Goal: Task Accomplishment & Management: Manage account settings

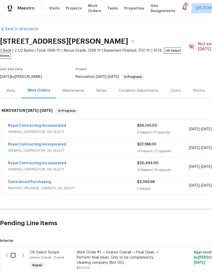
click at [53, 124] on link "Royal Contracting Incorporated" at bounding box center [37, 126] width 58 height 4
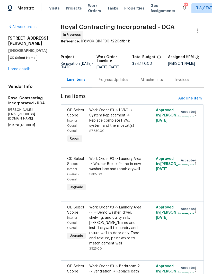
click at [22, 61] on div "[STREET_ADDRESS][PERSON_NAME] OD Select Home Home details" at bounding box center [28, 54] width 40 height 36
click at [24, 67] on link "Home details" at bounding box center [19, 69] width 22 height 4
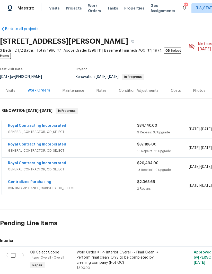
click at [52, 162] on link "Royal Contracting Incorporated" at bounding box center [37, 164] width 58 height 4
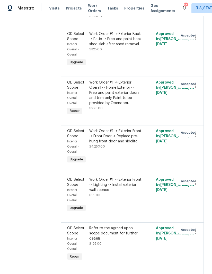
scroll to position [1297, 0]
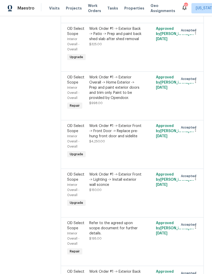
click at [135, 139] on div "Work Order #1 -> Exterior Front -> Front Door -> Replace pre-hung front door an…" at bounding box center [115, 130] width 52 height 15
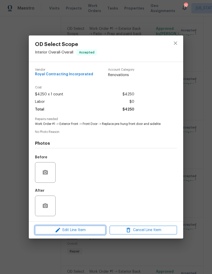
click at [82, 229] on span "Edit Line Item" at bounding box center [70, 230] width 67 height 6
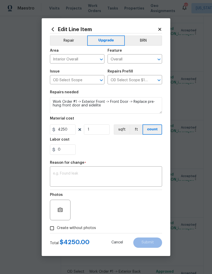
click at [163, 28] on div "Edit Line Item Repair Upgrade BRN Area Interior Overall ​ Feature Overall ​ Iss…" at bounding box center [106, 137] width 129 height 238
click at [161, 27] on icon at bounding box center [159, 29] width 5 height 5
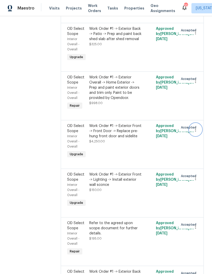
click at [196, 133] on icon "button" at bounding box center [195, 130] width 6 height 6
click at [199, 155] on li "Cancel" at bounding box center [198, 154] width 20 height 8
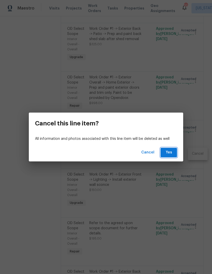
click at [167, 151] on span "Yes" at bounding box center [169, 152] width 8 height 6
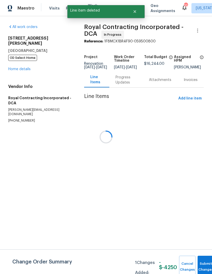
scroll to position [0, 0]
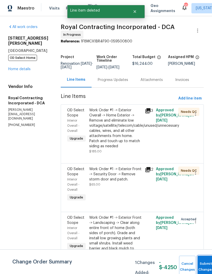
click at [203, 261] on button "Submit Changes" at bounding box center [206, 267] width 16 height 22
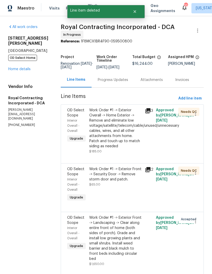
click at [26, 67] on link "Home details" at bounding box center [19, 69] width 22 height 4
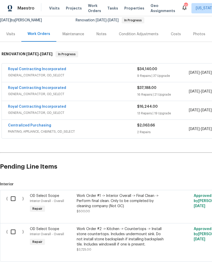
scroll to position [56, 0]
click at [52, 86] on link "Royal Contracting Incorporated" at bounding box center [37, 88] width 58 height 4
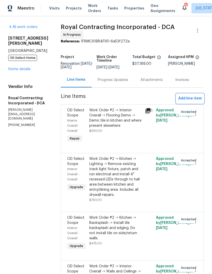
click at [196, 101] on span "Add line item" at bounding box center [189, 98] width 23 height 6
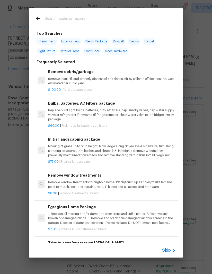
click at [58, 20] on input "text" at bounding box center [99, 19] width 109 height 8
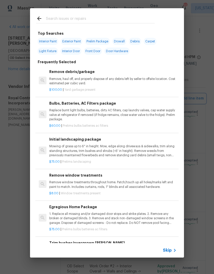
click at [205, 134] on div "Top Searches Interior Paint Exterior Paint Prelim Package Drywall Debris Carpet…" at bounding box center [107, 133] width 214 height 266
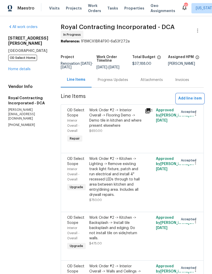
click at [192, 102] on span "Add line item" at bounding box center [189, 98] width 23 height 6
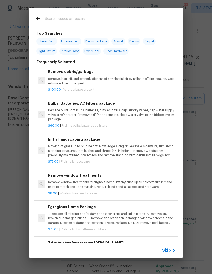
click at [195, 101] on div "Top Searches Interior Paint Exterior Paint Prelim Package Drywall Debris Carpet…" at bounding box center [106, 133] width 212 height 266
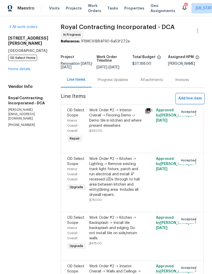
click at [190, 102] on span "Add line item" at bounding box center [189, 98] width 23 height 6
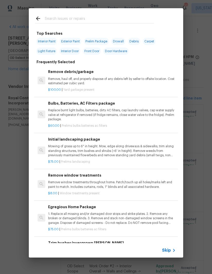
click at [61, 15] on input "text" at bounding box center [99, 19] width 109 height 8
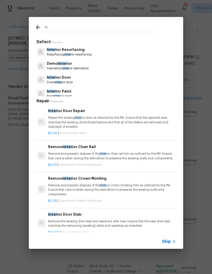
type input "I"
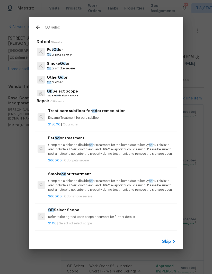
type input "OD select"
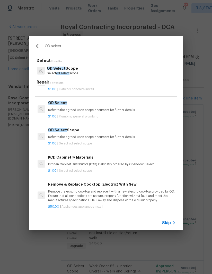
scroll to position [995, 0]
click at [81, 135] on p "Refer to the agreed upon scope document for further details." at bounding box center [112, 137] width 128 height 4
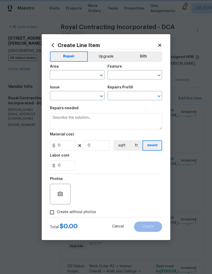
type input "OD Select Scope"
type input "OD Select Scope $1.00"
type textarea "Refer to the agreed upon scope document for further details."
type input "1"
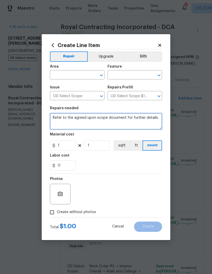
click at [109, 120] on textarea "Refer to the agreed upon scope document for further details." at bounding box center [106, 121] width 112 height 16
click at [112, 121] on textarea "Refer to the agreed upon scope document for further details." at bounding box center [106, 121] width 112 height 16
click at [110, 120] on textarea "Refer to the agreed upon scope document for further details." at bounding box center [106, 121] width 112 height 16
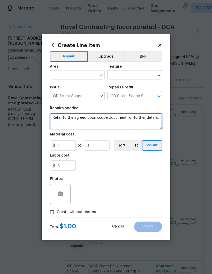
click at [96, 118] on textarea "Refer to the agreed upon scope document for further details." at bounding box center [106, 121] width 112 height 16
click at [102, 119] on textarea "Refer to the agreed upon scope document for further details." at bounding box center [106, 121] width 112 height 16
click at [64, 117] on textarea at bounding box center [106, 121] width 112 height 16
click at [56, 117] on textarea at bounding box center [106, 121] width 112 height 16
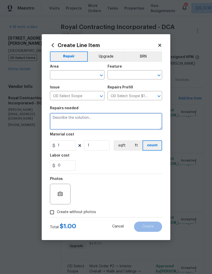
paste textarea "Work Order #1-> Exterior Front -> Front Door - Replace pre-hung front door and …"
type textarea "Work Order #1-> Exterior Front -> Front Door - Replace pre-hung front door and …"
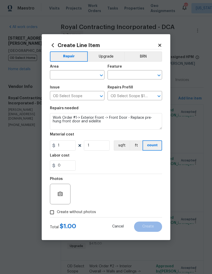
click at [67, 75] on input "text" at bounding box center [70, 75] width 40 height 8
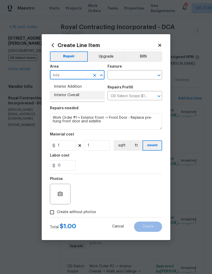
click at [81, 94] on li "Interior Overall" at bounding box center [77, 95] width 55 height 8
type input "Interior Overall"
click at [129, 73] on input "text" at bounding box center [128, 75] width 40 height 8
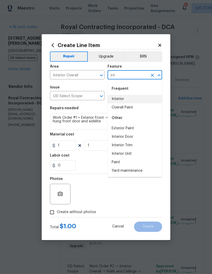
click at [124, 98] on li "Interior" at bounding box center [135, 99] width 55 height 8
type input "Interior"
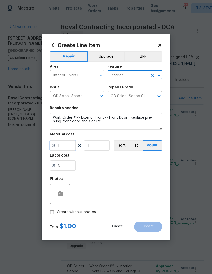
click at [65, 144] on input "1" at bounding box center [63, 145] width 26 height 10
type input "4250"
click at [123, 160] on div "Labor cost" at bounding box center [106, 157] width 112 height 7
click at [51, 215] on input "Create without photos" at bounding box center [52, 213] width 10 height 10
checkbox input "true"
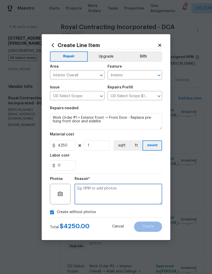
click at [123, 197] on textarea at bounding box center [118, 194] width 87 height 21
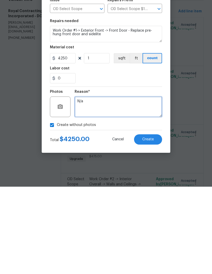
type textarea "N/a"
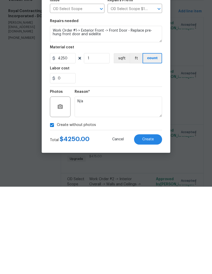
click at [153, 225] on span "Create" at bounding box center [148, 227] width 12 height 4
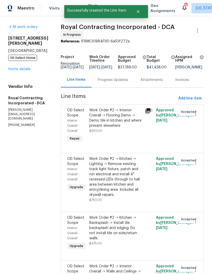
scroll to position [0, 0]
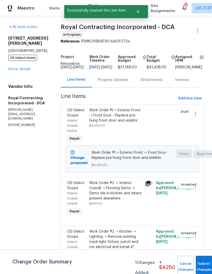
click at [203, 264] on button "Submit Changes" at bounding box center [204, 267] width 16 height 22
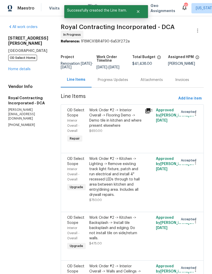
click at [23, 67] on link "Home details" at bounding box center [19, 69] width 22 height 4
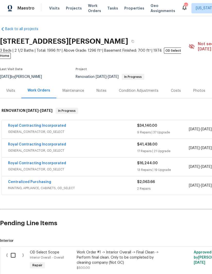
click at [48, 162] on link "Royal Contracting Incorporated" at bounding box center [37, 164] width 58 height 4
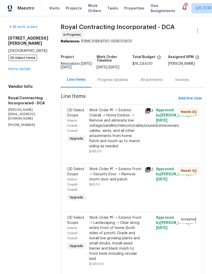
click at [150, 113] on icon at bounding box center [147, 110] width 5 height 5
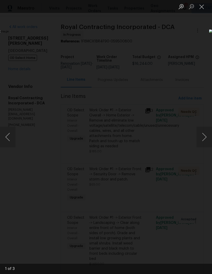
click at [201, 10] on button "Close lightbox" at bounding box center [201, 6] width 10 height 9
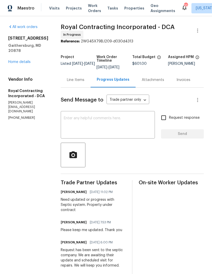
click at [28, 60] on link "Home details" at bounding box center [19, 62] width 22 height 4
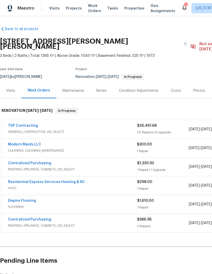
scroll to position [-22, -12]
click at [30, 124] on link "TSP Contracting" at bounding box center [23, 126] width 30 height 4
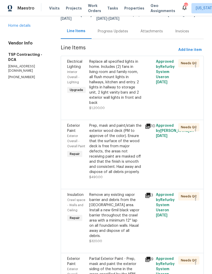
scroll to position [46, 0]
click at [109, 154] on div "Prep, mask and paint/stain the exterior wood deck (PM to approve of the color).…" at bounding box center [115, 148] width 52 height 51
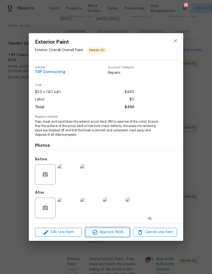
click at [113, 231] on span "Approve Work" at bounding box center [107, 232] width 40 height 6
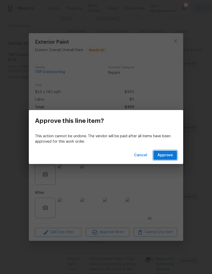
click at [167, 153] on span "Approve" at bounding box center [164, 155] width 15 height 6
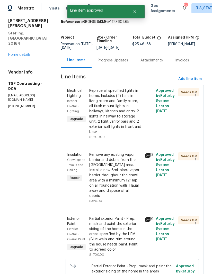
scroll to position [31, 0]
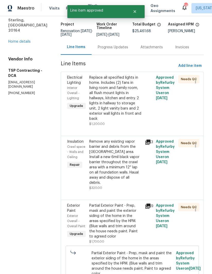
click at [108, 161] on div "Remove any existing vapor barrier and debris from the crawl area. Install a new…" at bounding box center [115, 162] width 52 height 46
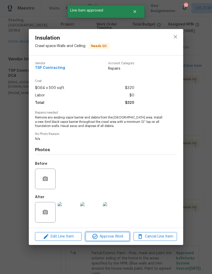
click at [110, 236] on span "Approve Work" at bounding box center [107, 237] width 40 height 6
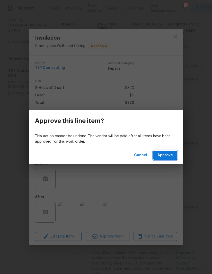
click at [167, 155] on span "Approve" at bounding box center [164, 155] width 15 height 6
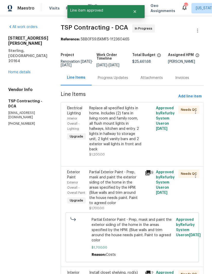
scroll to position [38, 0]
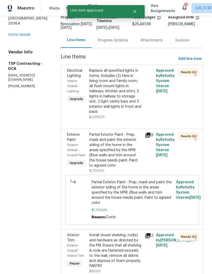
click at [111, 148] on div "Partial Exterior Paint - Prep, mask and paint the exterior siding of the home i…" at bounding box center [115, 150] width 52 height 36
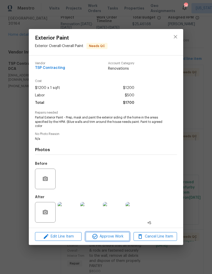
click at [115, 235] on span "Approve Work" at bounding box center [107, 237] width 40 height 6
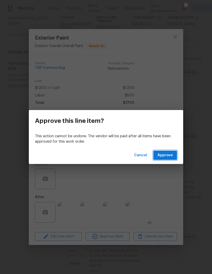
click at [163, 155] on span "Approve" at bounding box center [164, 155] width 15 height 6
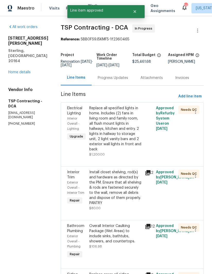
scroll to position [35, 0]
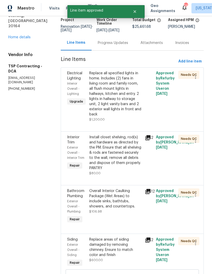
click at [107, 155] on div "Install closet shelving, rod(s) and hardware as directed by the PM. Ensure that…" at bounding box center [115, 153] width 52 height 36
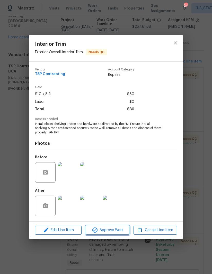
click at [112, 230] on span "Approve Work" at bounding box center [107, 230] width 40 height 6
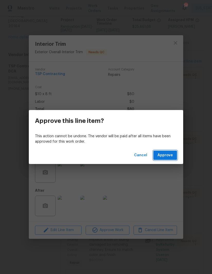
click at [166, 155] on span "Approve" at bounding box center [164, 155] width 15 height 6
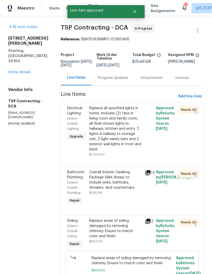
scroll to position [40, 0]
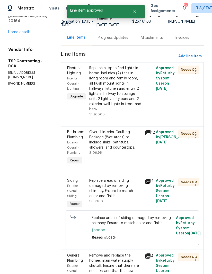
click at [109, 138] on div "Overall Interior Caulking Package (Wet Areas) to include sinks, bathtubs, showe…" at bounding box center [115, 140] width 52 height 21
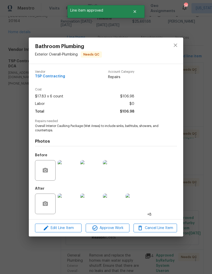
click at [69, 207] on img at bounding box center [68, 204] width 21 height 21
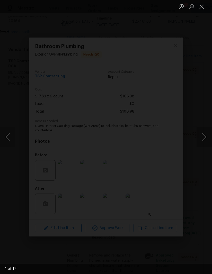
click at [205, 133] on button "Next image" at bounding box center [203, 137] width 15 height 21
click at [202, 6] on button "Close lightbox" at bounding box center [201, 6] width 10 height 9
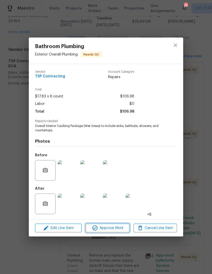
click at [110, 228] on span "Approve Work" at bounding box center [107, 228] width 40 height 6
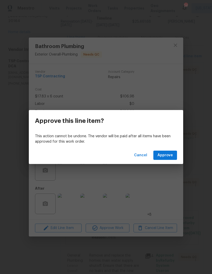
click at [165, 158] on span "Approve" at bounding box center [164, 155] width 15 height 6
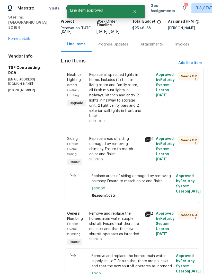
scroll to position [33, 0]
click at [111, 144] on div "Replace areas of siding damaged by removing chimney. Ensure to match color and …" at bounding box center [115, 147] width 52 height 21
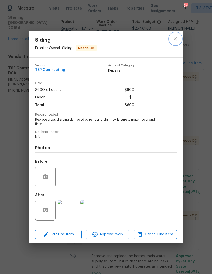
click at [172, 40] on button "close" at bounding box center [175, 39] width 12 height 12
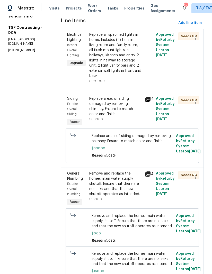
scroll to position [83, 0]
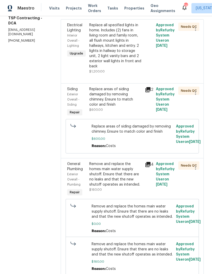
click at [107, 172] on div "Remove and replace the homes main water supply shutoff. Ensure that there are n…" at bounding box center [115, 175] width 52 height 26
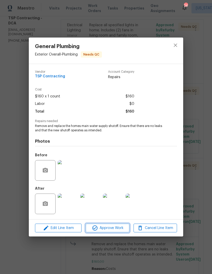
click at [111, 227] on span "Approve Work" at bounding box center [107, 228] width 40 height 6
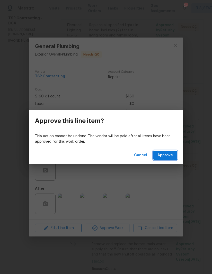
click at [169, 156] on span "Approve" at bounding box center [164, 155] width 15 height 6
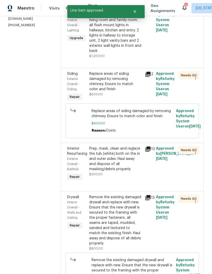
scroll to position [101, 0]
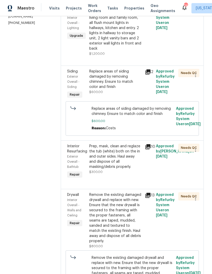
click at [100, 157] on div "Prep, mask, clean and reglaze the tub (white) both on the in and outer sides. H…" at bounding box center [115, 157] width 52 height 26
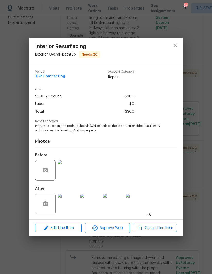
click at [109, 228] on span "Approve Work" at bounding box center [107, 228] width 40 height 6
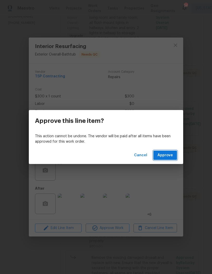
click at [165, 157] on span "Approve" at bounding box center [164, 155] width 15 height 6
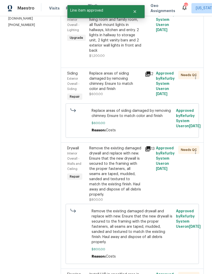
scroll to position [99, 0]
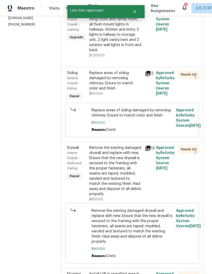
click at [113, 167] on div "Remove the existing damaged drywall and replace with new. Ensure that the new d…" at bounding box center [115, 170] width 52 height 51
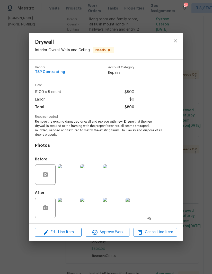
click at [112, 235] on span "Approve Work" at bounding box center [107, 232] width 40 height 6
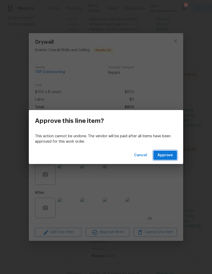
click at [165, 157] on span "Approve" at bounding box center [164, 155] width 15 height 6
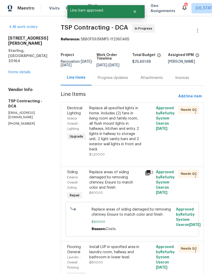
scroll to position [18, 0]
click at [105, 245] on div "Install LVP in specified area in laundry room, hallway and bathroom in lower le…" at bounding box center [115, 252] width 52 height 15
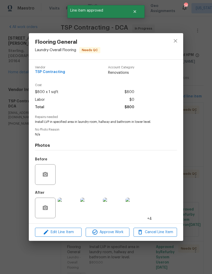
click at [110, 233] on span "Approve Work" at bounding box center [107, 232] width 40 height 6
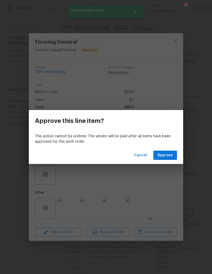
click at [165, 156] on span "Approve" at bounding box center [164, 155] width 15 height 6
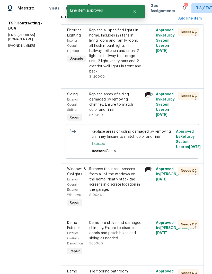
scroll to position [100, 0]
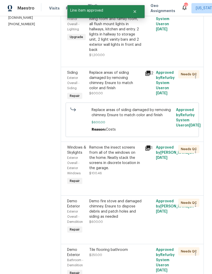
click at [117, 151] on div "Remove the insect screens from all of the windows on the home. Neatly stack the…" at bounding box center [115, 158] width 52 height 26
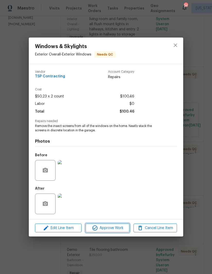
click at [111, 228] on span "Approve Work" at bounding box center [107, 228] width 40 height 6
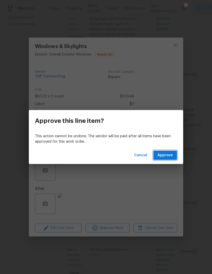
click at [165, 153] on span "Approve" at bounding box center [164, 155] width 15 height 6
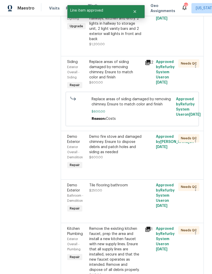
scroll to position [110, 0]
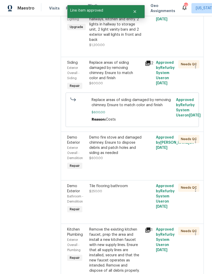
click at [108, 146] on div "Demo fire stove and damaged chimney. Ensure to dispose debris and patch holes a…" at bounding box center [115, 145] width 52 height 21
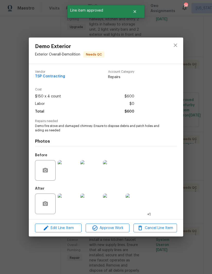
click at [111, 226] on span "Approve Work" at bounding box center [107, 228] width 40 height 6
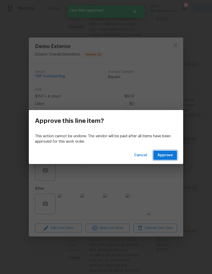
click at [167, 153] on span "Approve" at bounding box center [164, 155] width 15 height 6
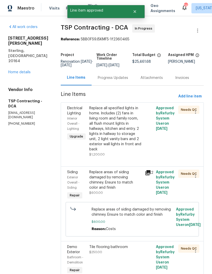
scroll to position [90, 0]
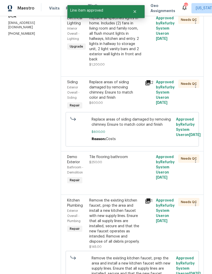
click at [108, 163] on div "Tile flooring bathroom $250.00" at bounding box center [116, 170] width 56 height 34
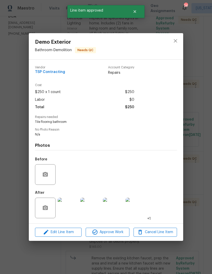
click at [69, 208] on img at bounding box center [68, 208] width 21 height 21
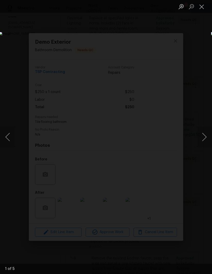
click at [205, 138] on button "Next image" at bounding box center [203, 137] width 15 height 21
click at [201, 8] on button "Close lightbox" at bounding box center [201, 6] width 10 height 9
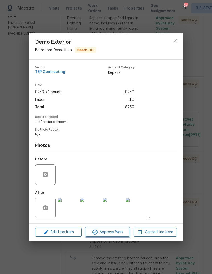
click at [114, 231] on span "Approve Work" at bounding box center [107, 232] width 40 height 6
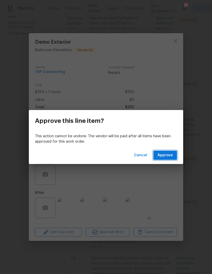
click at [167, 155] on span "Approve" at bounding box center [164, 155] width 15 height 6
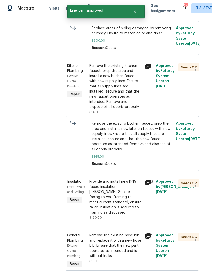
scroll to position [181, 0]
click at [110, 82] on div "Remove the existing kitchen faucet, prep the area and install a new kitchen fau…" at bounding box center [115, 87] width 52 height 46
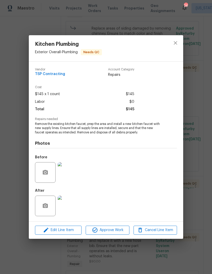
click at [70, 208] on img at bounding box center [68, 206] width 21 height 21
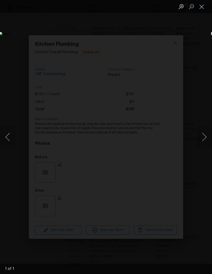
click at [202, 7] on button "Close lightbox" at bounding box center [201, 6] width 10 height 9
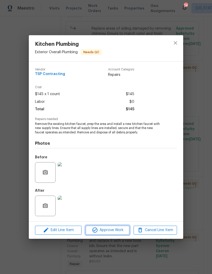
click at [114, 233] on span "Approve Work" at bounding box center [107, 230] width 40 height 6
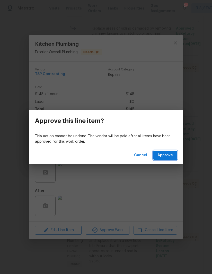
click at [163, 154] on span "Approve" at bounding box center [164, 155] width 15 height 6
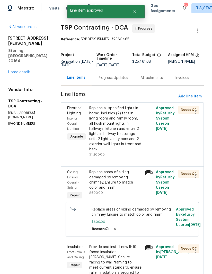
scroll to position [104, 0]
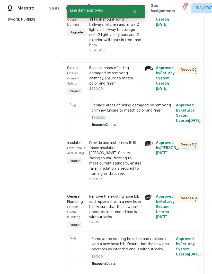
click at [106, 158] on div "Provide and install new R-19 faced insulation batts. Secure facing to wall fram…" at bounding box center [115, 158] width 52 height 36
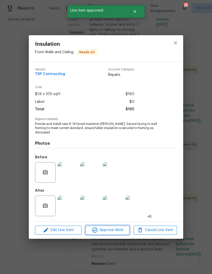
click at [108, 227] on span "Approve Work" at bounding box center [107, 230] width 40 height 6
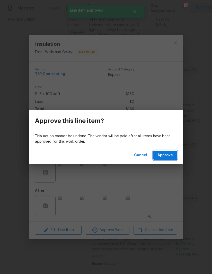
click at [165, 153] on span "Approve" at bounding box center [164, 155] width 15 height 6
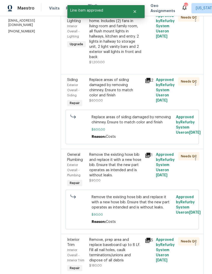
scroll to position [93, 0]
click at [114, 162] on div "Remove the existing hose bib and replace it with a new hose bib. Ensure that th…" at bounding box center [115, 165] width 52 height 26
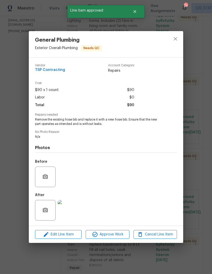
click at [68, 214] on img at bounding box center [68, 210] width 21 height 21
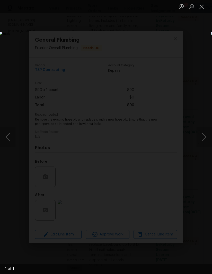
click at [203, 5] on button "Close lightbox" at bounding box center [201, 6] width 10 height 9
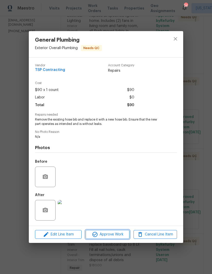
click at [111, 234] on span "Approve Work" at bounding box center [107, 234] width 40 height 6
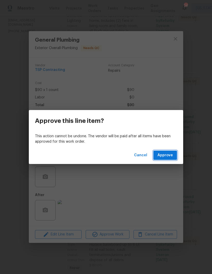
click at [166, 155] on span "Approve" at bounding box center [164, 155] width 15 height 6
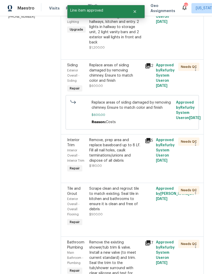
scroll to position [109, 0]
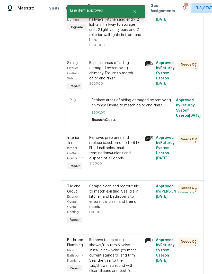
click at [109, 146] on div "Remove, prep area and replace baseboard up to 8 LF. Fill all nail holes, caulk …" at bounding box center [115, 148] width 52 height 26
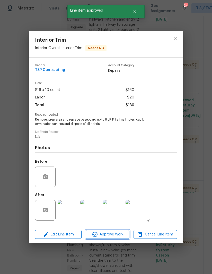
click at [113, 234] on span "Approve Work" at bounding box center [107, 234] width 40 height 6
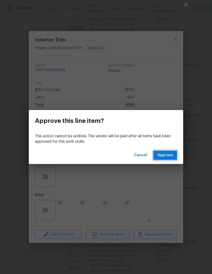
click at [169, 158] on span "Approve" at bounding box center [164, 155] width 15 height 6
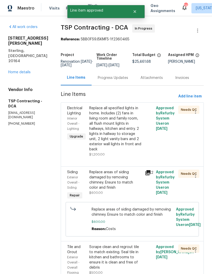
scroll to position [100, 0]
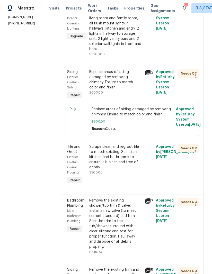
click at [111, 157] on div "Scrape clean and regrout tile to match existing. Seal tile in kitchen and bathr…" at bounding box center [115, 157] width 52 height 26
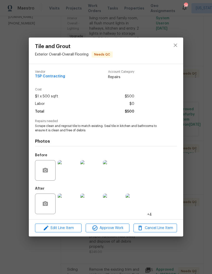
click at [69, 207] on img at bounding box center [68, 204] width 21 height 21
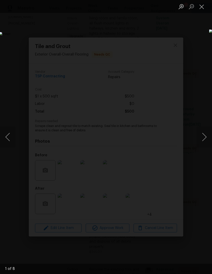
click at [205, 138] on button "Next image" at bounding box center [203, 137] width 15 height 21
click at [203, 138] on button "Next image" at bounding box center [203, 137] width 15 height 21
click at [203, 139] on button "Next image" at bounding box center [203, 137] width 15 height 21
click at [203, 8] on button "Close lightbox" at bounding box center [201, 6] width 10 height 9
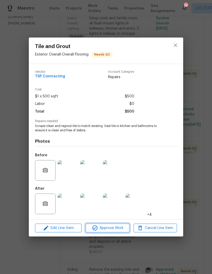
click at [110, 230] on span "Approve Work" at bounding box center [107, 228] width 40 height 6
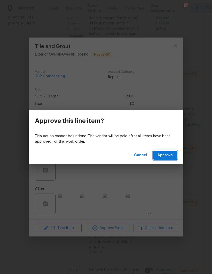
click at [164, 153] on span "Approve" at bounding box center [164, 155] width 15 height 6
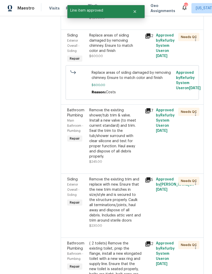
scroll to position [138, 0]
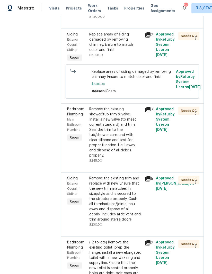
click at [108, 132] on div "Remove the existing shower/tub trim & valve. Install a new valve (to meet curre…" at bounding box center [115, 132] width 52 height 51
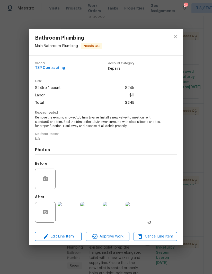
click at [68, 216] on img at bounding box center [68, 212] width 21 height 21
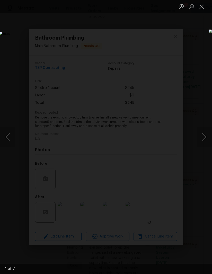
click at [201, 10] on button "Close lightbox" at bounding box center [201, 6] width 10 height 9
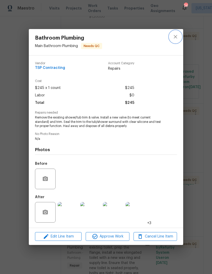
click at [177, 35] on icon "close" at bounding box center [175, 36] width 3 height 3
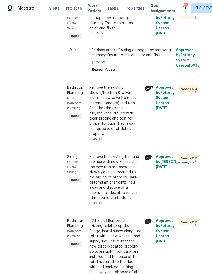
scroll to position [178, 0]
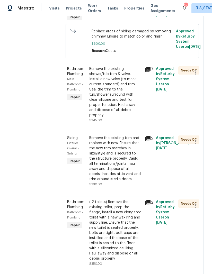
click at [145, 136] on icon at bounding box center [147, 138] width 5 height 5
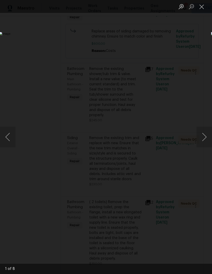
click at [206, 137] on button "Next image" at bounding box center [203, 137] width 15 height 21
click at [200, 137] on button "Next image" at bounding box center [203, 137] width 15 height 21
click at [199, 133] on button "Next image" at bounding box center [203, 137] width 15 height 21
click at [201, 135] on button "Next image" at bounding box center [203, 137] width 15 height 21
click at [202, 136] on button "Next image" at bounding box center [203, 137] width 15 height 21
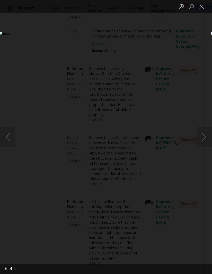
click at [202, 135] on button "Next image" at bounding box center [203, 137] width 15 height 21
click at [203, 6] on button "Close lightbox" at bounding box center [201, 6] width 10 height 9
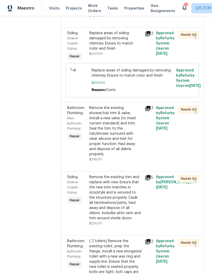
scroll to position [133, 0]
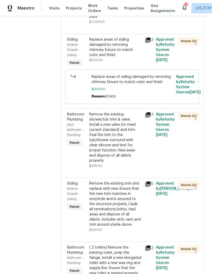
click at [113, 199] on div "Remove the existing trim and replace with new. Ensure that the new trim matches…" at bounding box center [115, 204] width 52 height 46
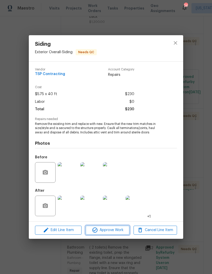
click at [111, 227] on button "Approve Work" at bounding box center [107, 230] width 43 height 9
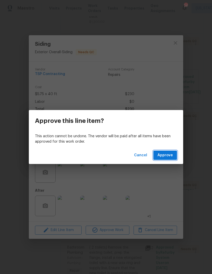
click at [166, 154] on span "Approve" at bounding box center [164, 155] width 15 height 6
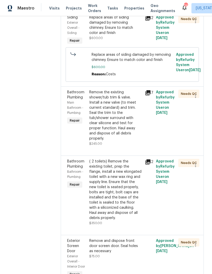
scroll to position [175, 0]
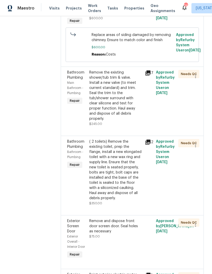
click at [115, 86] on div "Remove the existing shower/tub trim & valve. Install a new valve (to meet curre…" at bounding box center [115, 95] width 52 height 51
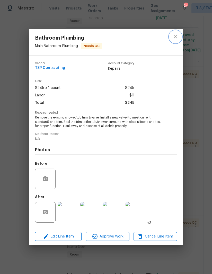
click at [174, 35] on icon "close" at bounding box center [175, 37] width 6 height 6
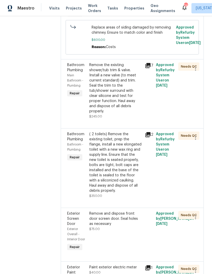
scroll to position [185, 0]
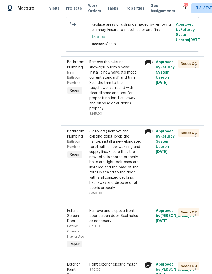
click at [118, 144] on div "( 2 toilets) Remove the existing toilet, prep the flange, install a new elongat…" at bounding box center [115, 160] width 52 height 62
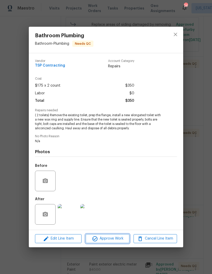
click at [110, 240] on span "Approve Work" at bounding box center [107, 239] width 40 height 6
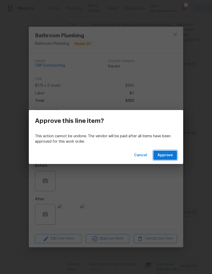
click at [165, 155] on span "Approve" at bounding box center [164, 155] width 15 height 6
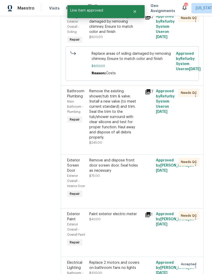
scroll to position [156, 0]
click at [106, 159] on div "Remove and dispose front door screen door. Seal holes as necessary" at bounding box center [115, 165] width 52 height 15
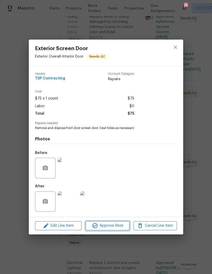
click at [108, 225] on span "Approve Work" at bounding box center [107, 226] width 40 height 6
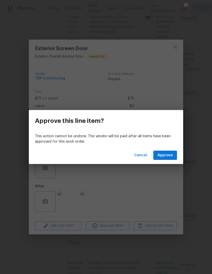
click at [166, 155] on span "Approve" at bounding box center [164, 155] width 15 height 6
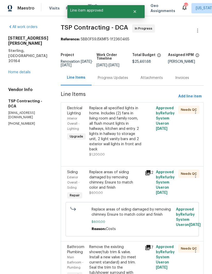
scroll to position [120, 0]
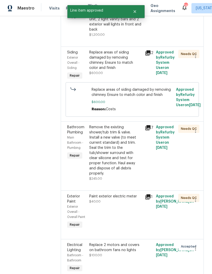
click at [110, 192] on div "Paint exterior electric meter $40.00" at bounding box center [116, 211] width 56 height 39
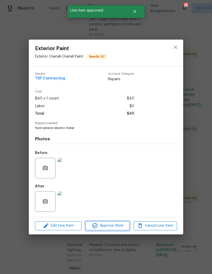
click at [112, 226] on span "Approve Work" at bounding box center [107, 226] width 40 height 6
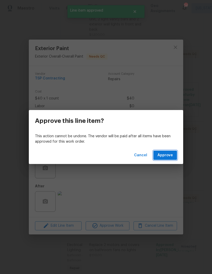
click at [168, 154] on span "Approve" at bounding box center [164, 155] width 15 height 6
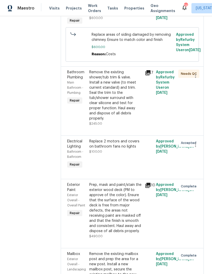
scroll to position [137, 0]
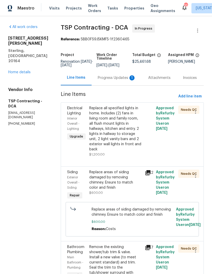
click at [113, 78] on div "Progress Updates 1" at bounding box center [117, 77] width 38 height 5
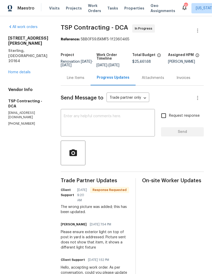
click at [112, 119] on textarea at bounding box center [108, 123] width 88 height 18
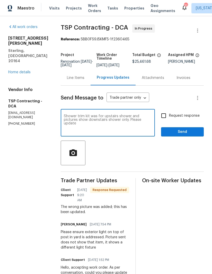
type textarea "Shower trim kit was for upstairs shower and pictures show downstairs shower onl…"
click at [166, 119] on input "Request response" at bounding box center [163, 115] width 11 height 11
checkbox input "true"
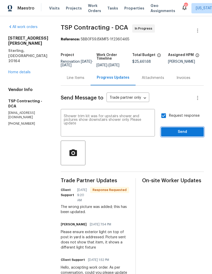
click at [188, 133] on span "Send" at bounding box center [182, 132] width 34 height 6
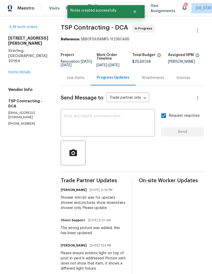
click at [23, 70] on link "Home details" at bounding box center [19, 72] width 22 height 4
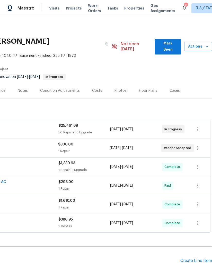
scroll to position [0, 79]
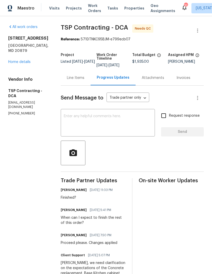
click at [71, 81] on div "Line Items" at bounding box center [76, 77] width 30 height 15
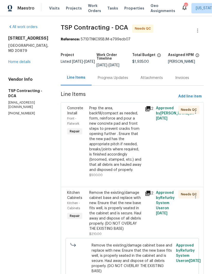
click at [145, 111] on icon at bounding box center [147, 108] width 5 height 5
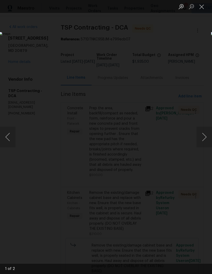
click at [204, 133] on button "Next image" at bounding box center [203, 137] width 15 height 21
click at [203, 6] on button "Close lightbox" at bounding box center [201, 6] width 10 height 9
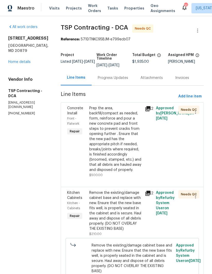
click at [105, 147] on div "Prep the area, backfill/compact as needed, form, reinforce and pour a new concr…" at bounding box center [115, 139] width 52 height 67
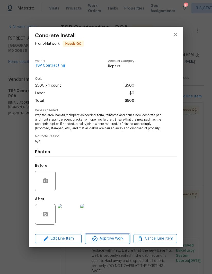
click at [106, 238] on span "Approve Work" at bounding box center [107, 239] width 40 height 6
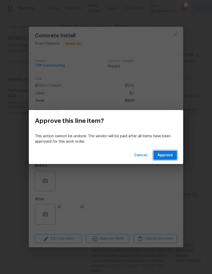
click at [167, 155] on span "Approve" at bounding box center [164, 155] width 15 height 6
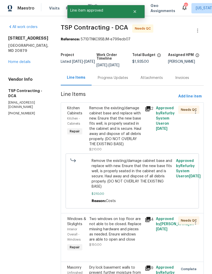
click at [145, 108] on icon at bounding box center [148, 109] width 6 height 6
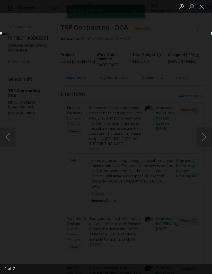
click at [205, 131] on button "Next image" at bounding box center [203, 137] width 15 height 21
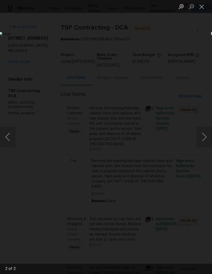
click at [202, 135] on button "Next image" at bounding box center [203, 137] width 15 height 21
click at [202, 8] on button "Close lightbox" at bounding box center [201, 6] width 10 height 9
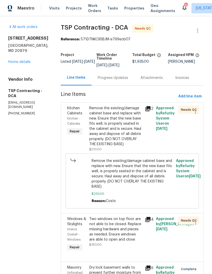
click at [110, 131] on div "Remove the existing/damage cabinet base and replace with new. Ensure that the n…" at bounding box center [115, 126] width 52 height 41
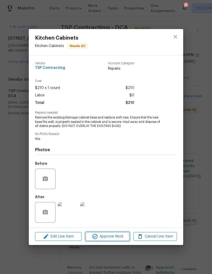
click at [112, 237] on span "Approve Work" at bounding box center [107, 237] width 40 height 6
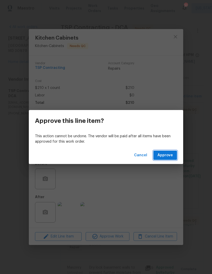
click at [168, 153] on span "Approve" at bounding box center [164, 155] width 15 height 6
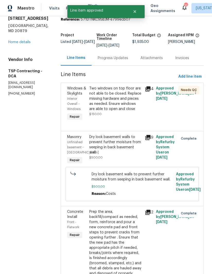
scroll to position [20, 0]
click at [145, 88] on icon at bounding box center [147, 89] width 5 height 5
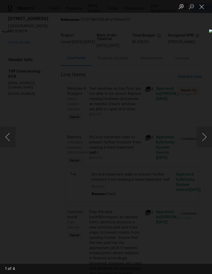
click at [204, 133] on button "Next image" at bounding box center [203, 137] width 15 height 21
click at [204, 135] on button "Next image" at bounding box center [203, 137] width 15 height 21
click at [202, 7] on button "Close lightbox" at bounding box center [201, 6] width 10 height 9
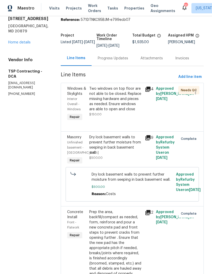
click at [111, 98] on div "Two windows on top floor are not able to be closed. Replace missing hardware an…" at bounding box center [115, 99] width 52 height 26
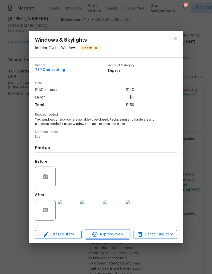
click at [114, 233] on span "Approve Work" at bounding box center [107, 234] width 40 height 6
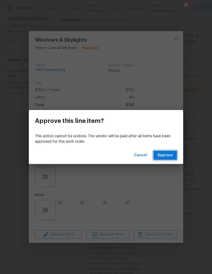
click at [165, 155] on span "Approve" at bounding box center [164, 155] width 15 height 6
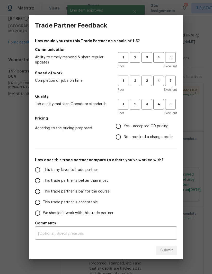
scroll to position [0, 0]
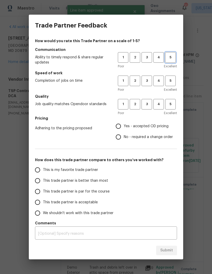
click at [169, 56] on span "5" at bounding box center [171, 58] width 10 height 6
click at [169, 79] on span "5" at bounding box center [171, 81] width 10 height 6
click at [169, 106] on span "5" at bounding box center [171, 104] width 10 height 6
click at [121, 124] on input "Yes - accepted OD pricing" at bounding box center [118, 126] width 11 height 11
radio input "true"
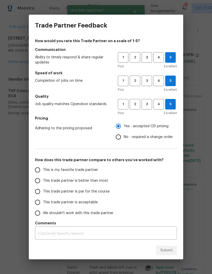
click at [37, 180] on input "This trade partner is better than most" at bounding box center [37, 180] width 11 height 11
click at [168, 255] on button "Submit" at bounding box center [166, 251] width 21 height 10
radio input "true"
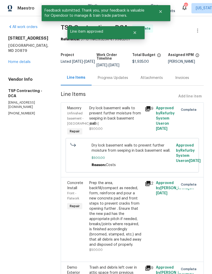
click at [23, 64] on link "Home details" at bounding box center [19, 62] width 22 height 4
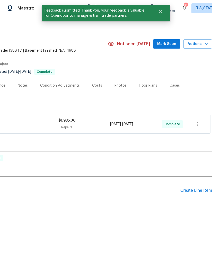
scroll to position [0, 79]
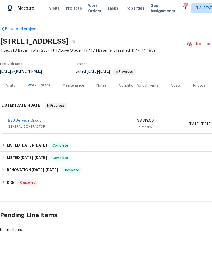
click at [28, 121] on link "BBS Service Group" at bounding box center [25, 121] width 34 height 4
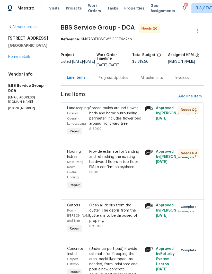
click at [146, 110] on icon at bounding box center [147, 108] width 5 height 5
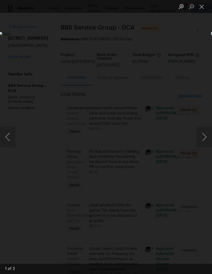
click at [203, 136] on button "Next image" at bounding box center [203, 137] width 15 height 21
click at [199, 9] on button "Close lightbox" at bounding box center [201, 6] width 10 height 9
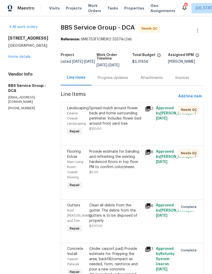
click at [104, 118] on div "Spread mulch around flower beds and home surrounding perimeter. Includes flower…" at bounding box center [115, 116] width 52 height 21
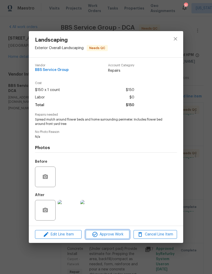
click at [105, 236] on span "Approve Work" at bounding box center [107, 234] width 40 height 6
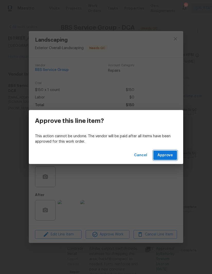
click at [169, 153] on span "Approve" at bounding box center [164, 155] width 15 height 6
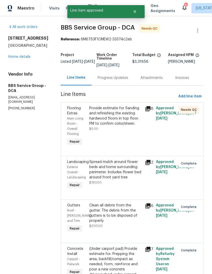
click at [145, 109] on icon at bounding box center [147, 108] width 5 height 5
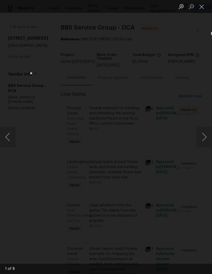
click at [201, 5] on button "Close lightbox" at bounding box center [201, 6] width 10 height 9
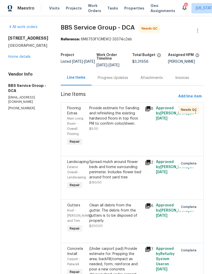
click at [26, 59] on link "Home details" at bounding box center [19, 57] width 22 height 4
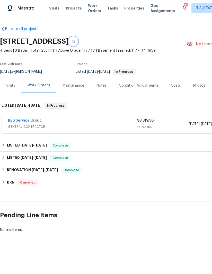
click at [75, 40] on icon "button" at bounding box center [73, 41] width 3 height 3
click at [78, 39] on button "button" at bounding box center [73, 41] width 9 height 9
click at [31, 119] on link "BBS Service Group" at bounding box center [25, 121] width 34 height 4
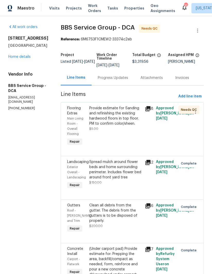
click at [98, 77] on div "Progress Updates" at bounding box center [113, 77] width 30 height 5
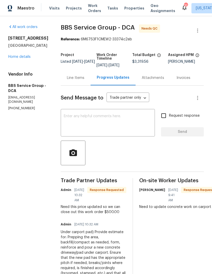
click at [122, 116] on textarea at bounding box center [108, 123] width 88 height 18
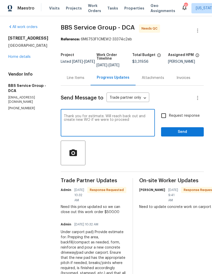
type textarea "Thank you for estimate. Will reach back out and create new WO if we were to pro…"
click at [166, 117] on input "Request response" at bounding box center [163, 115] width 11 height 11
checkbox input "true"
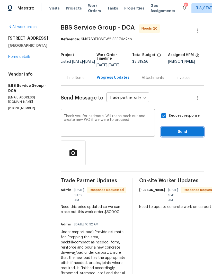
click at [187, 135] on span "Send" at bounding box center [182, 132] width 34 height 6
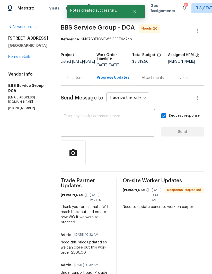
click at [26, 59] on link "Home details" at bounding box center [19, 57] width 22 height 4
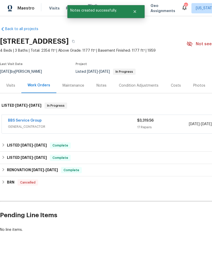
click at [32, 121] on link "BBS Service Group" at bounding box center [25, 121] width 34 height 4
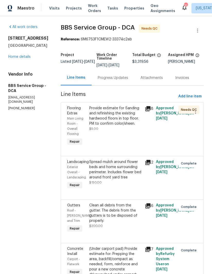
click at [106, 122] on div "Provide estimate for Sanding and refinishing the existing hardwood floors in to…" at bounding box center [115, 116] width 52 height 21
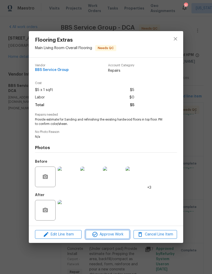
click at [109, 234] on span "Approve Work" at bounding box center [107, 234] width 40 height 6
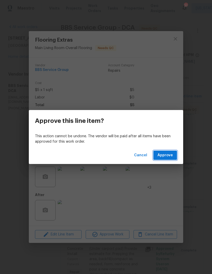
click at [167, 153] on span "Approve" at bounding box center [164, 155] width 15 height 6
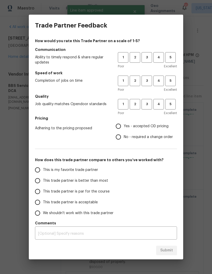
click at [170, 53] on button "5" at bounding box center [170, 57] width 11 height 11
click at [171, 83] on span "5" at bounding box center [171, 81] width 10 height 6
click at [173, 105] on span "5" at bounding box center [171, 104] width 10 height 6
click at [121, 123] on input "Yes - accepted OD pricing" at bounding box center [118, 126] width 11 height 11
radio input "true"
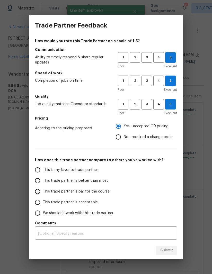
click at [39, 181] on input "This trade partner is better than most" at bounding box center [37, 180] width 11 height 11
click at [171, 243] on div "Submit" at bounding box center [106, 251] width 154 height 18
click at [168, 252] on span "Submit" at bounding box center [166, 250] width 13 height 6
radio input "true"
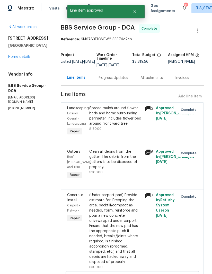
radio input "false"
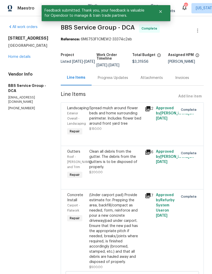
click at [27, 59] on link "Home details" at bounding box center [19, 57] width 22 height 4
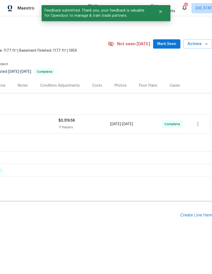
scroll to position [0, 79]
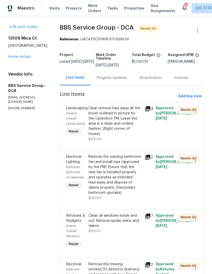
click at [108, 123] on div "Clear remove haul away all the brush outlined in picture by the Opendoor PM. Le…" at bounding box center [114, 121] width 53 height 31
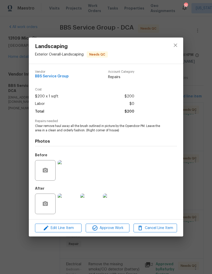
click at [71, 203] on img at bounding box center [68, 204] width 21 height 21
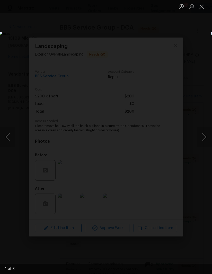
click at [204, 133] on button "Next image" at bounding box center [203, 137] width 15 height 21
click at [203, 137] on button "Next image" at bounding box center [203, 137] width 15 height 21
click at [203, 138] on button "Next image" at bounding box center [203, 137] width 15 height 21
click at [202, 7] on button "Close lightbox" at bounding box center [201, 6] width 10 height 9
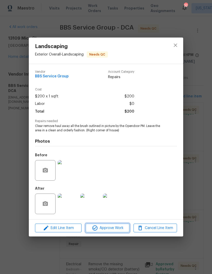
click at [112, 225] on button "Approve Work" at bounding box center [107, 228] width 43 height 9
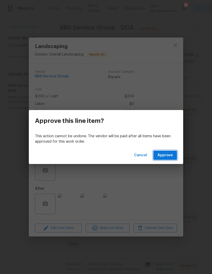
click at [164, 157] on span "Approve" at bounding box center [164, 155] width 15 height 6
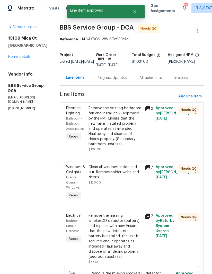
click at [112, 119] on div "Remove the existing bathroom fan and install new (approved by the PM). Ensure t…" at bounding box center [114, 126] width 53 height 41
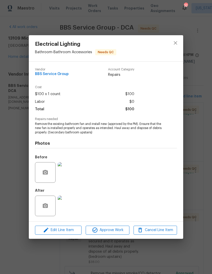
click at [71, 176] on img at bounding box center [68, 172] width 21 height 21
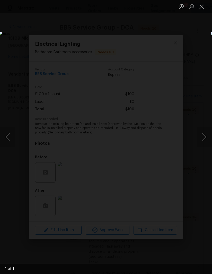
click at [202, 6] on button "Close lightbox" at bounding box center [201, 6] width 10 height 9
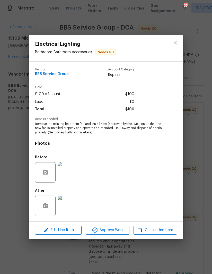
click at [69, 209] on img at bounding box center [68, 206] width 21 height 21
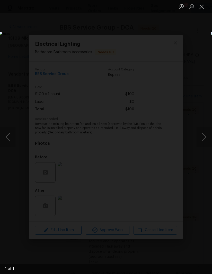
click at [204, 6] on button "Close lightbox" at bounding box center [201, 6] width 10 height 9
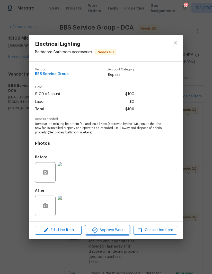
click at [115, 233] on span "Approve Work" at bounding box center [107, 230] width 40 height 6
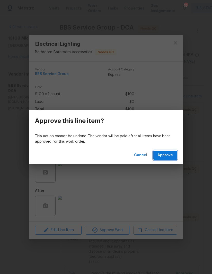
click at [172, 151] on button "Approve" at bounding box center [165, 156] width 24 height 10
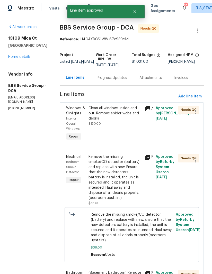
click at [105, 121] on div "Clean all windows inside and out. Remove spider webs and debris" at bounding box center [114, 113] width 53 height 15
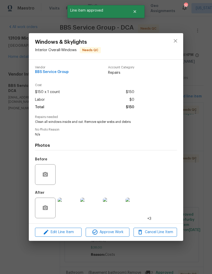
click at [70, 206] on img at bounding box center [68, 208] width 21 height 21
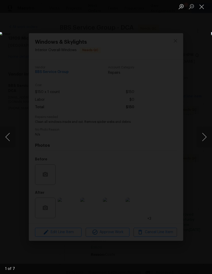
click at [199, 136] on button "Next image" at bounding box center [203, 137] width 15 height 21
click at [203, 135] on button "Next image" at bounding box center [203, 137] width 15 height 21
click at [200, 135] on button "Next image" at bounding box center [203, 137] width 15 height 21
click at [201, 136] on button "Next image" at bounding box center [203, 137] width 15 height 21
click at [202, 137] on button "Next image" at bounding box center [203, 137] width 15 height 21
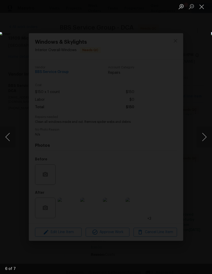
click at [201, 6] on button "Close lightbox" at bounding box center [201, 6] width 10 height 9
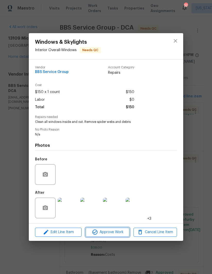
click at [110, 232] on span "Approve Work" at bounding box center [107, 232] width 40 height 6
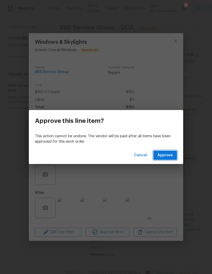
click at [165, 157] on span "Approve" at bounding box center [164, 155] width 15 height 6
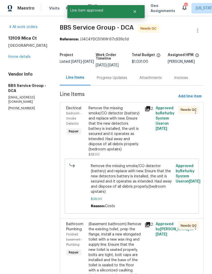
click at [111, 131] on div "Remove the missing smoke/CO detector (battery) and replace with new. Ensure tha…" at bounding box center [114, 129] width 53 height 46
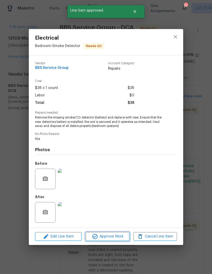
click at [110, 235] on span "Approve Work" at bounding box center [107, 237] width 40 height 6
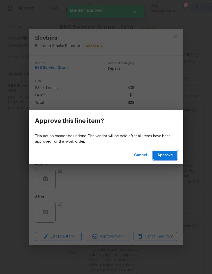
click at [166, 158] on span "Approve" at bounding box center [164, 155] width 15 height 6
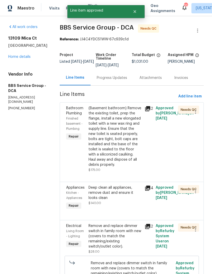
click at [105, 152] on div "(Basement bathroom) Remove the existing toilet, prep the flange, install a new …" at bounding box center [114, 137] width 53 height 62
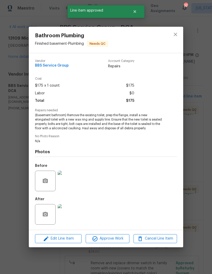
click at [70, 181] on img at bounding box center [68, 181] width 21 height 21
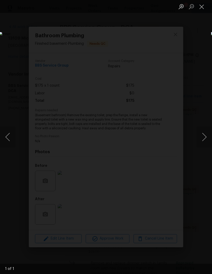
click at [203, 8] on button "Close lightbox" at bounding box center [201, 6] width 10 height 9
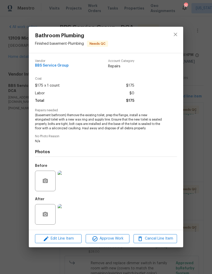
click at [73, 217] on img at bounding box center [68, 214] width 21 height 21
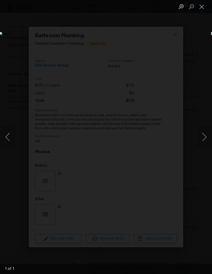
click at [202, 8] on button "Close lightbox" at bounding box center [201, 6] width 10 height 9
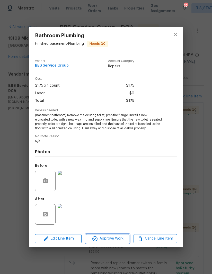
click at [114, 238] on span "Approve Work" at bounding box center [107, 239] width 40 height 6
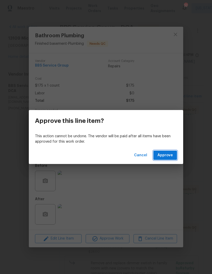
click at [171, 153] on span "Approve" at bounding box center [164, 155] width 15 height 6
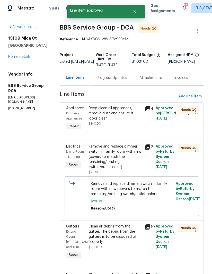
click at [105, 118] on div "Deep clean all appliances, remove dust and ensure it looks clean" at bounding box center [114, 113] width 53 height 15
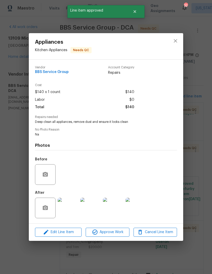
click at [69, 210] on img at bounding box center [68, 208] width 21 height 21
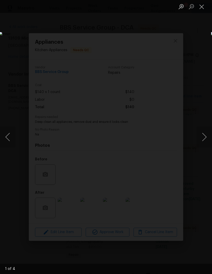
click at [204, 135] on button "Next image" at bounding box center [203, 137] width 15 height 21
click at [203, 132] on button "Next image" at bounding box center [203, 137] width 15 height 21
click at [201, 133] on button "Next image" at bounding box center [203, 137] width 15 height 21
click at [203, 133] on button "Next image" at bounding box center [203, 137] width 15 height 21
click at [202, 132] on button "Next image" at bounding box center [203, 137] width 15 height 21
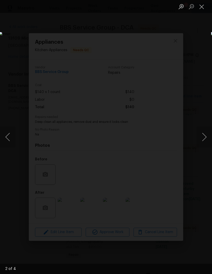
click at [203, 130] on button "Next image" at bounding box center [203, 137] width 15 height 21
click at [204, 7] on button "Close lightbox" at bounding box center [201, 6] width 10 height 9
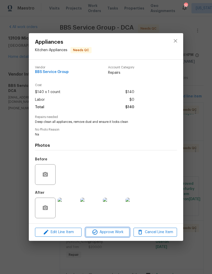
click at [115, 229] on button "Approve Work" at bounding box center [107, 232] width 43 height 9
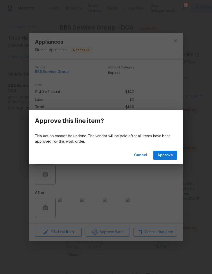
click at [166, 158] on span "Approve" at bounding box center [164, 155] width 15 height 6
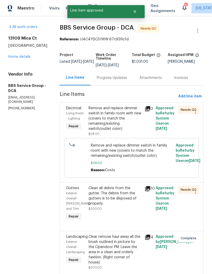
click at [103, 123] on div "Remove and replace dimmer switch in family room with new (covers to match the r…" at bounding box center [114, 119] width 53 height 26
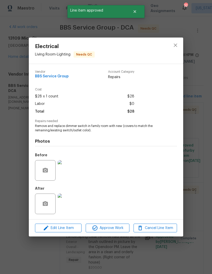
click at [72, 204] on img at bounding box center [68, 204] width 21 height 21
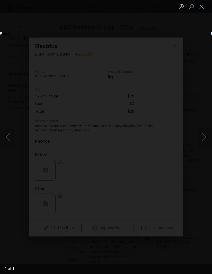
click at [201, 9] on button "Close lightbox" at bounding box center [201, 6] width 10 height 9
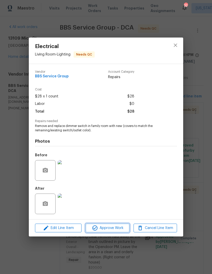
click at [109, 227] on span "Approve Work" at bounding box center [107, 228] width 40 height 6
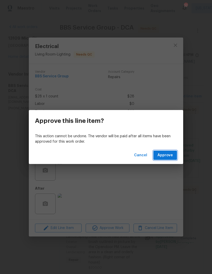
click at [167, 157] on span "Approve" at bounding box center [164, 155] width 15 height 6
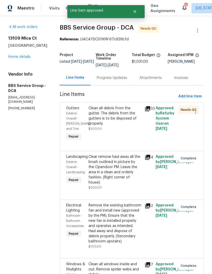
click at [105, 115] on div "Clean all debris from the gutter. The debris from the gutters is to be disposed…" at bounding box center [114, 116] width 53 height 21
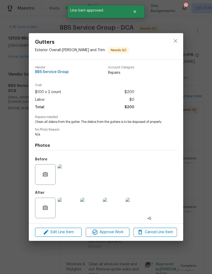
click at [74, 211] on img at bounding box center [68, 208] width 21 height 21
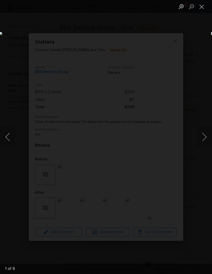
click at [205, 135] on button "Next image" at bounding box center [203, 137] width 15 height 21
click at [204, 135] on button "Next image" at bounding box center [203, 137] width 15 height 21
click at [203, 6] on button "Close lightbox" at bounding box center [201, 6] width 10 height 9
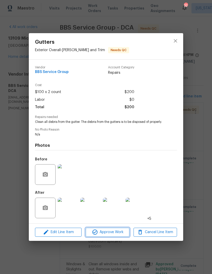
click at [112, 235] on span "Approve Work" at bounding box center [107, 232] width 40 height 6
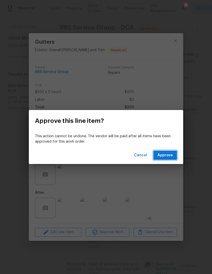
click at [167, 156] on span "Approve" at bounding box center [164, 155] width 15 height 6
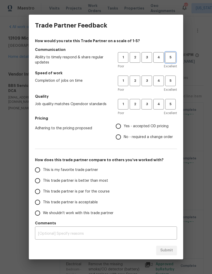
click at [174, 58] on span "5" at bounding box center [171, 58] width 10 height 6
click at [174, 77] on button "5" at bounding box center [170, 81] width 11 height 11
click at [169, 104] on span "5" at bounding box center [171, 104] width 10 height 6
click at [120, 126] on input "Yes - accepted OD pricing" at bounding box center [118, 126] width 11 height 11
radio input "true"
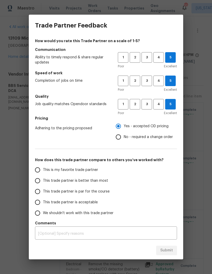
click at [35, 181] on input "This trade partner is better than most" at bounding box center [37, 180] width 11 height 11
click at [166, 250] on span "Submit" at bounding box center [166, 250] width 13 height 6
radio input "true"
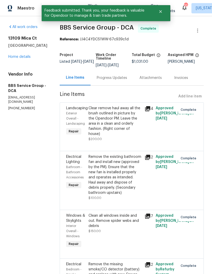
click at [23, 59] on link "Home details" at bounding box center [19, 57] width 22 height 4
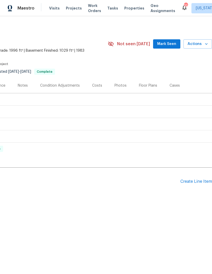
scroll to position [0, 79]
